Goal: Information Seeking & Learning: Learn about a topic

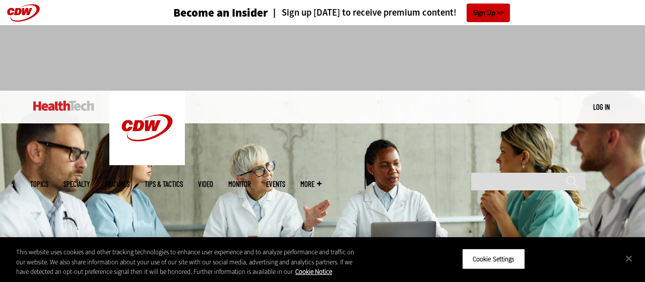
click at [48, 180] on span "Topics" at bounding box center [39, 184] width 18 height 8
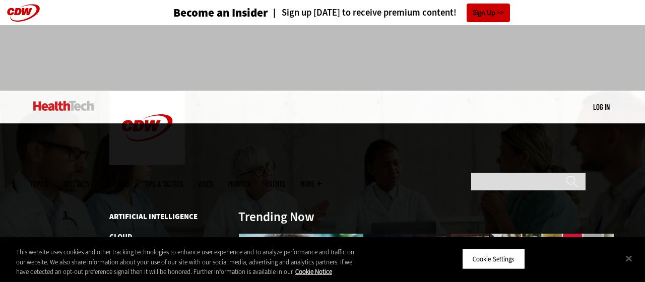
click at [124, 211] on li "Artificial Intelligence" at bounding box center [168, 217] width 118 height 12
click at [124, 212] on link "Artificial Intelligence" at bounding box center [153, 217] width 88 height 10
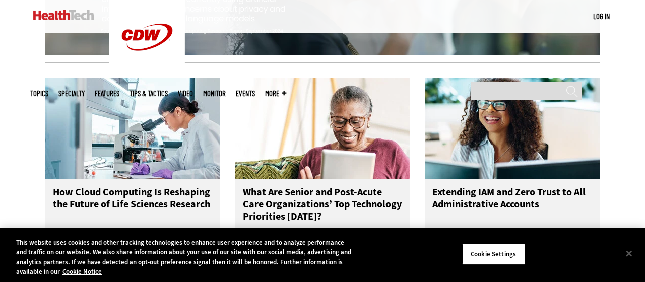
scroll to position [1215, 0]
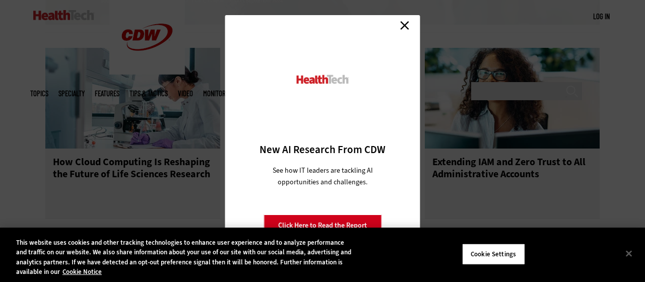
click at [402, 28] on link "Close" at bounding box center [404, 25] width 15 height 15
